Goal: Task Accomplishment & Management: Use online tool/utility

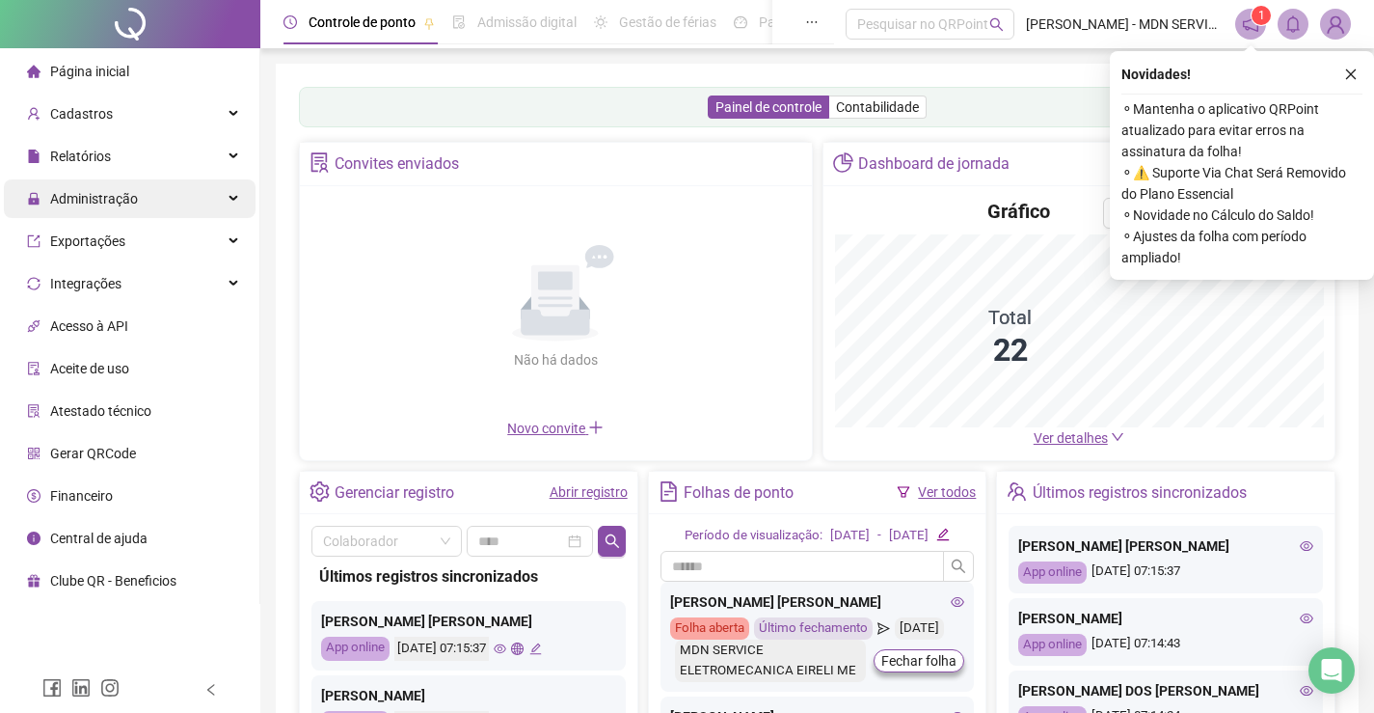
click at [97, 198] on span "Administração" at bounding box center [94, 198] width 88 height 15
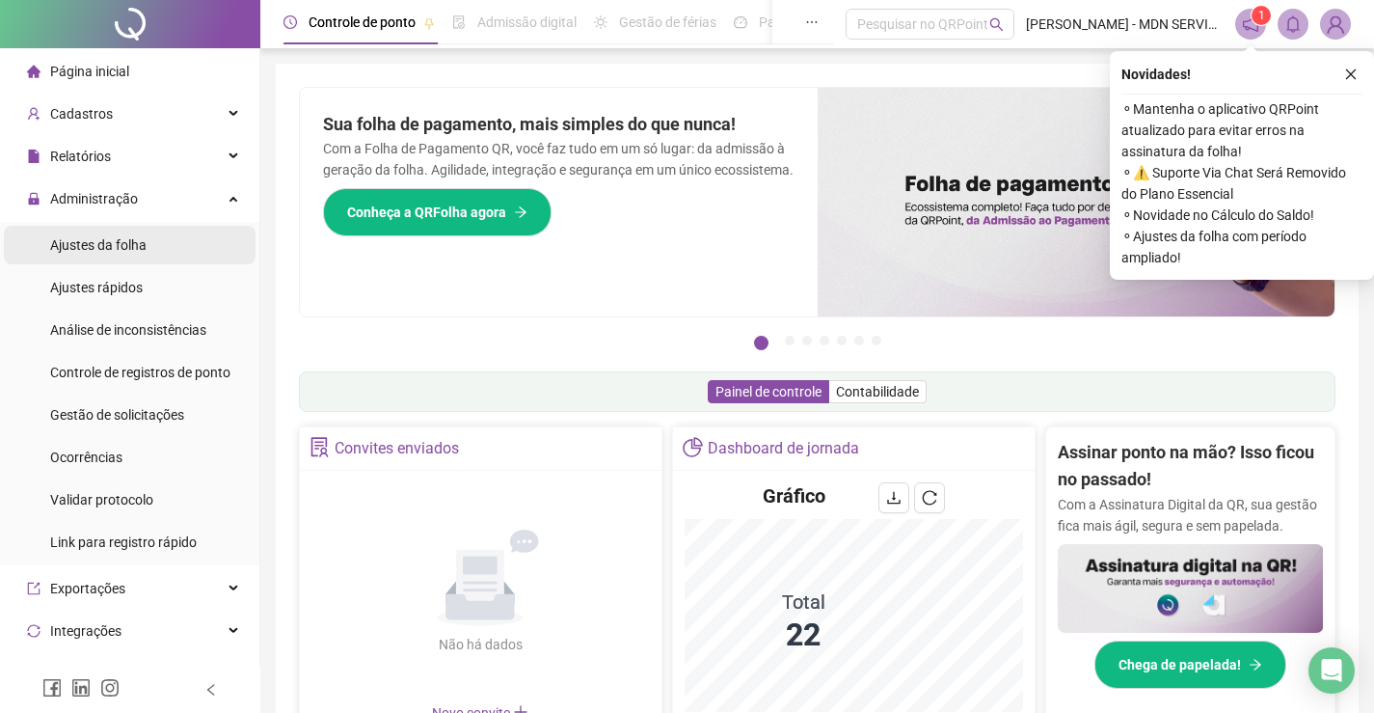
click at [99, 248] on span "Ajustes da folha" at bounding box center [98, 244] width 96 height 15
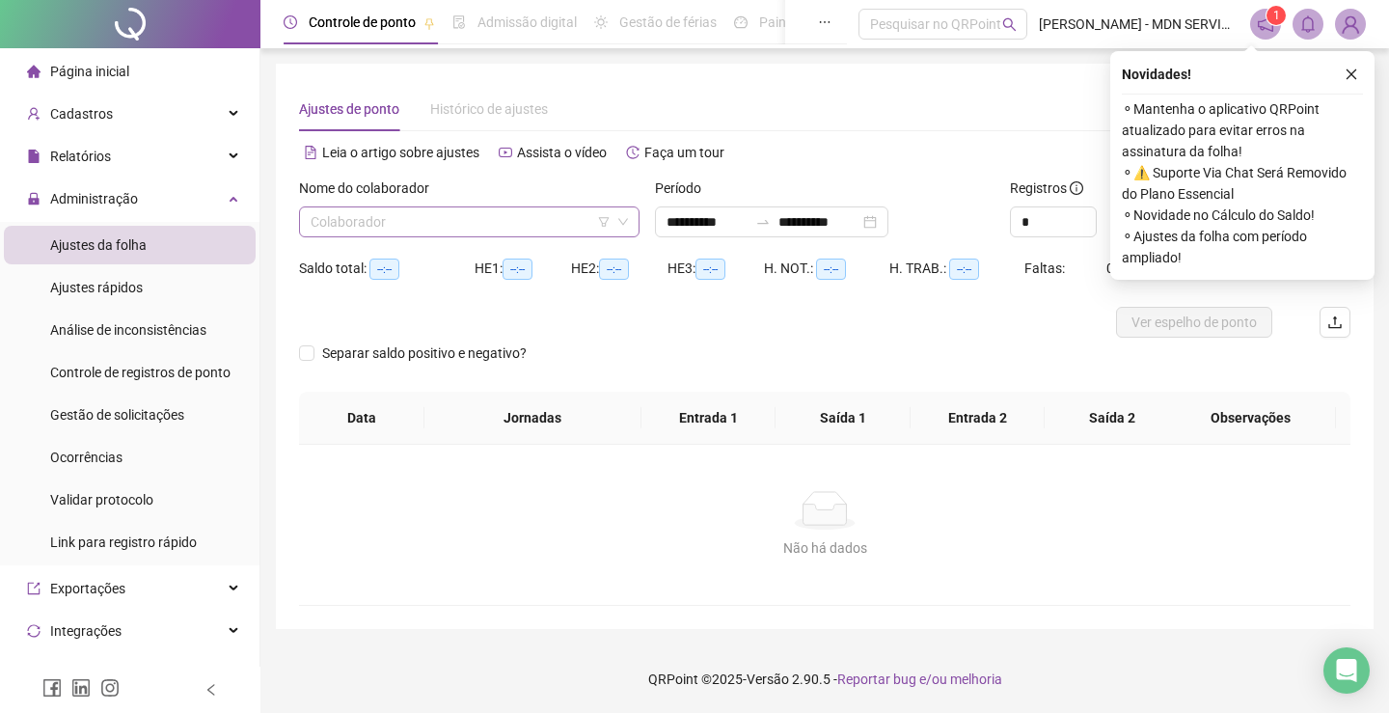
click at [342, 220] on input "search" at bounding box center [461, 221] width 300 height 29
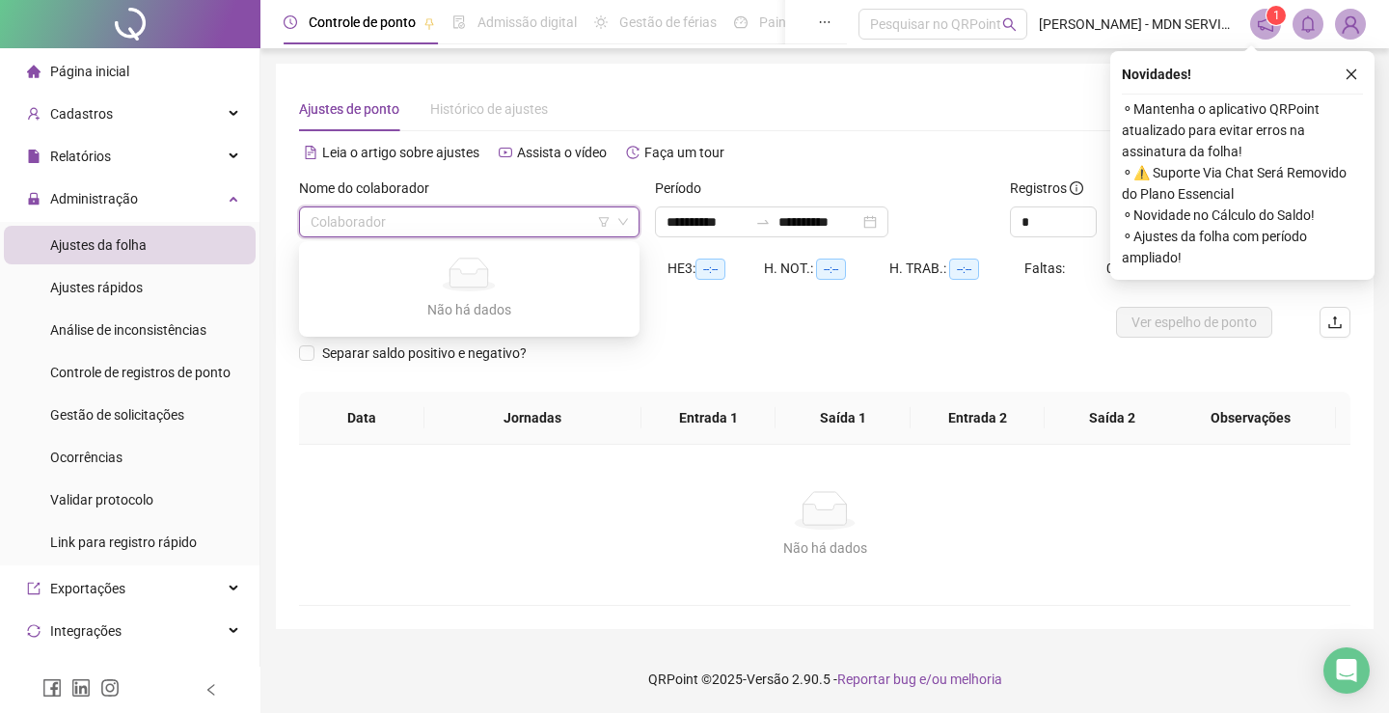
type input "**********"
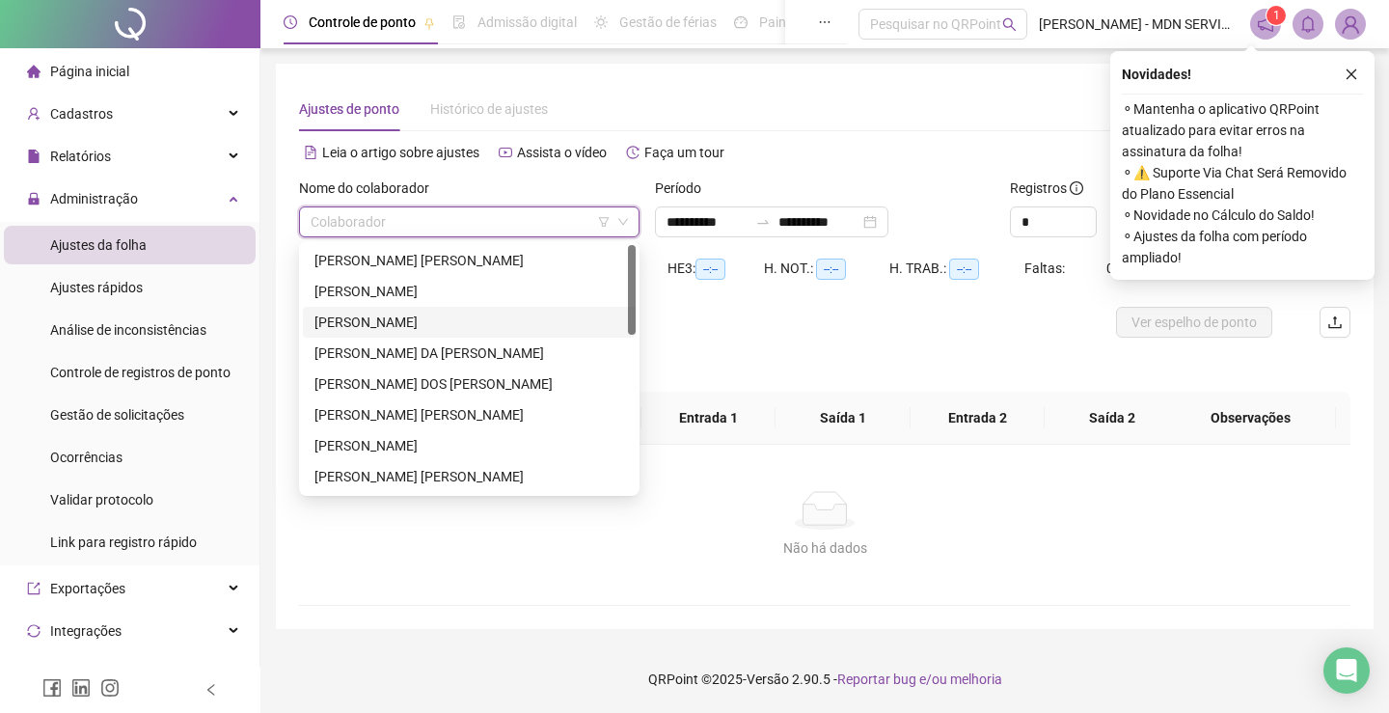
click at [386, 319] on div "[PERSON_NAME]" at bounding box center [469, 321] width 310 height 21
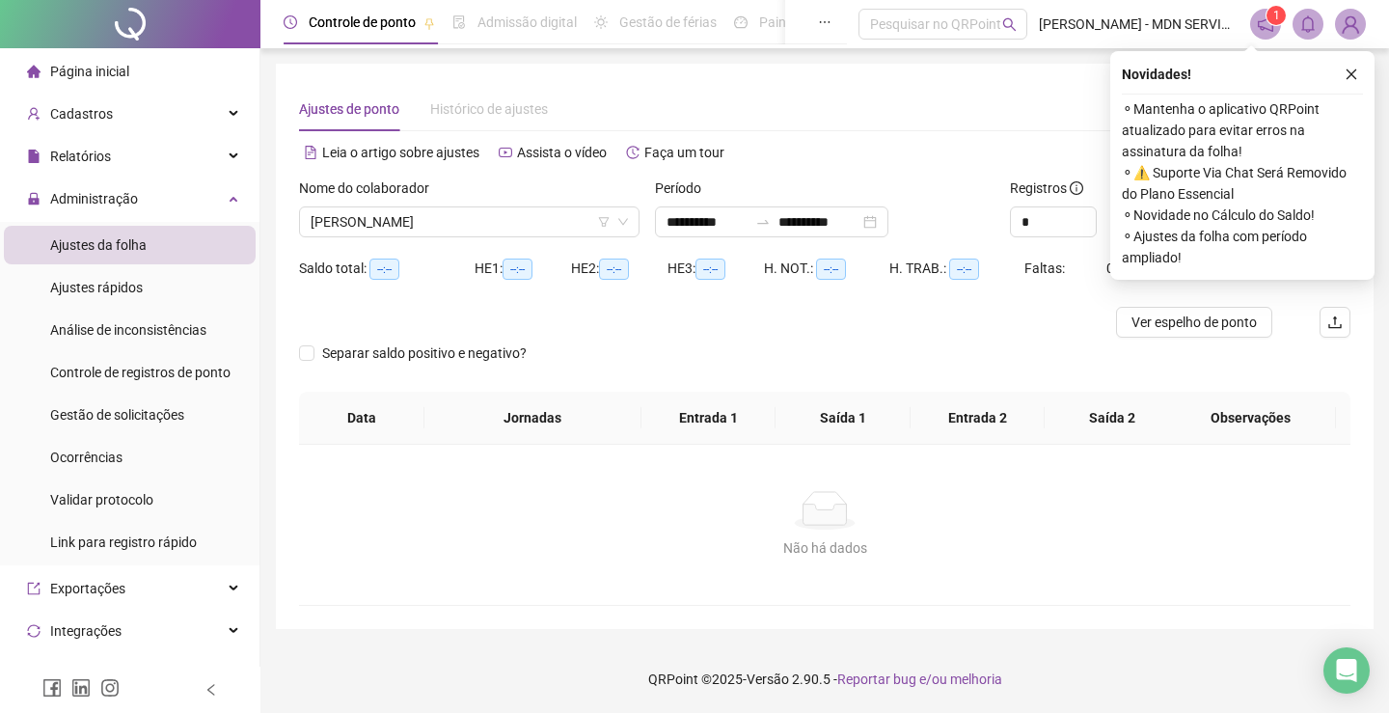
click at [930, 143] on div "Alternar para versão lite" at bounding box center [1088, 152] width 526 height 31
drag, startPoint x: 1348, startPoint y: 71, endPoint x: 1291, endPoint y: 157, distance: 103.0
click at [1348, 74] on icon "close" at bounding box center [1351, 75] width 14 height 14
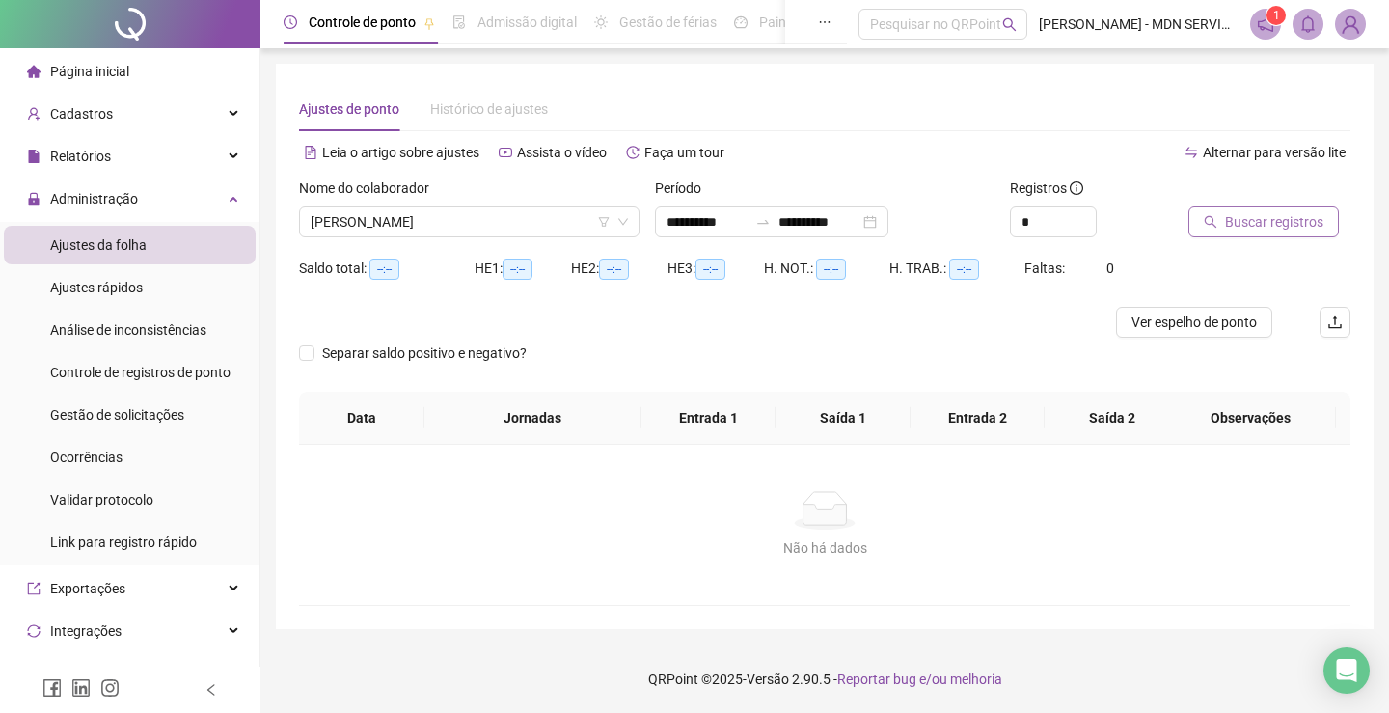
click at [1251, 223] on span "Buscar registros" at bounding box center [1274, 221] width 98 height 21
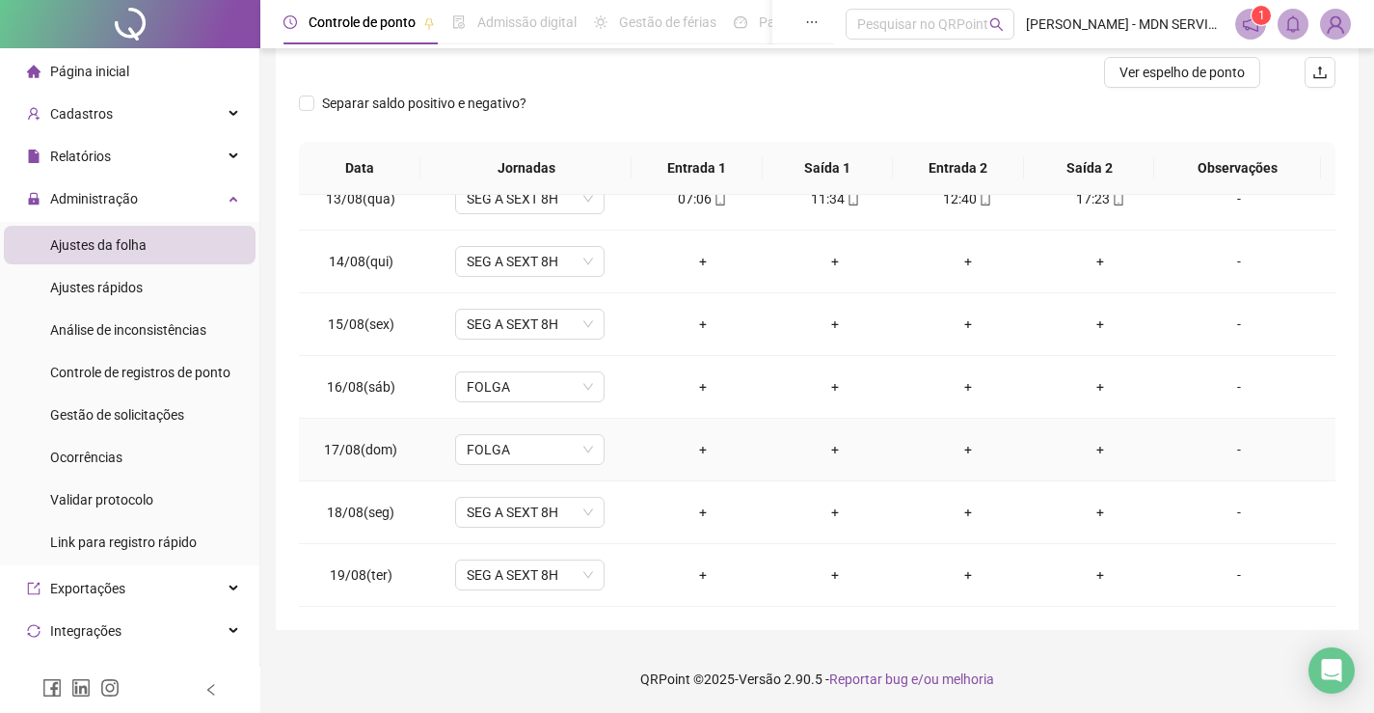
scroll to position [683, 0]
